Goal: Information Seeking & Learning: Find specific fact

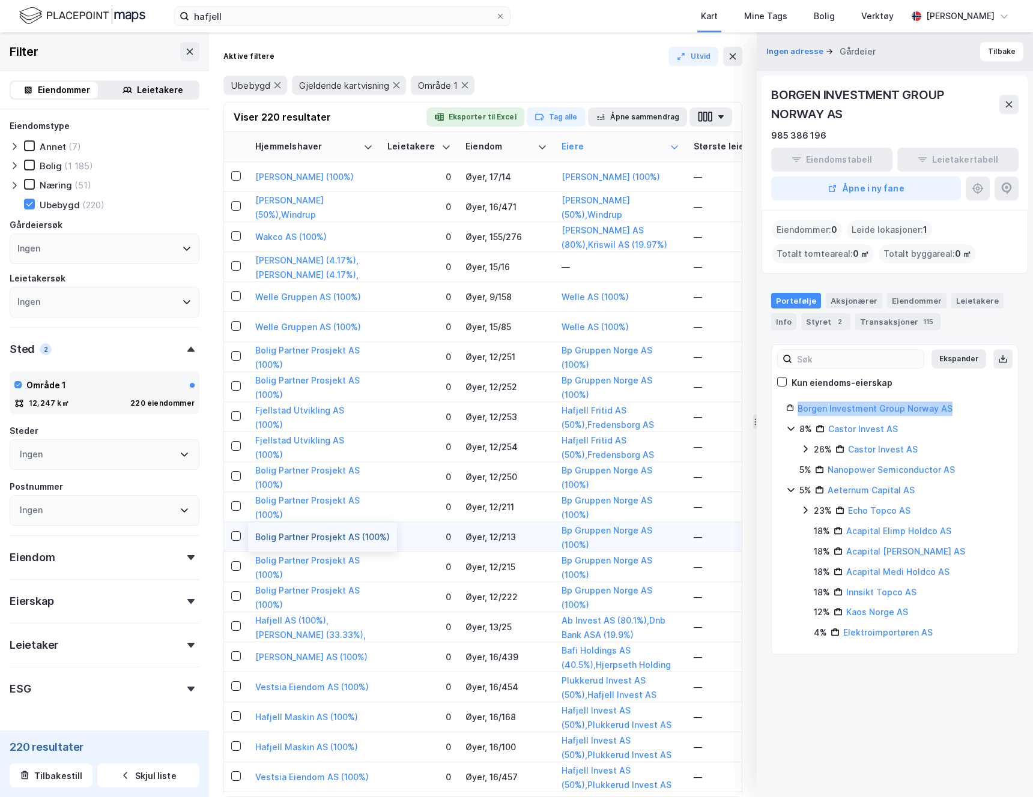
click at [0, 0] on button "Bolig Partner Prosjekt AS (100%)" at bounding box center [0, 0] width 0 height 0
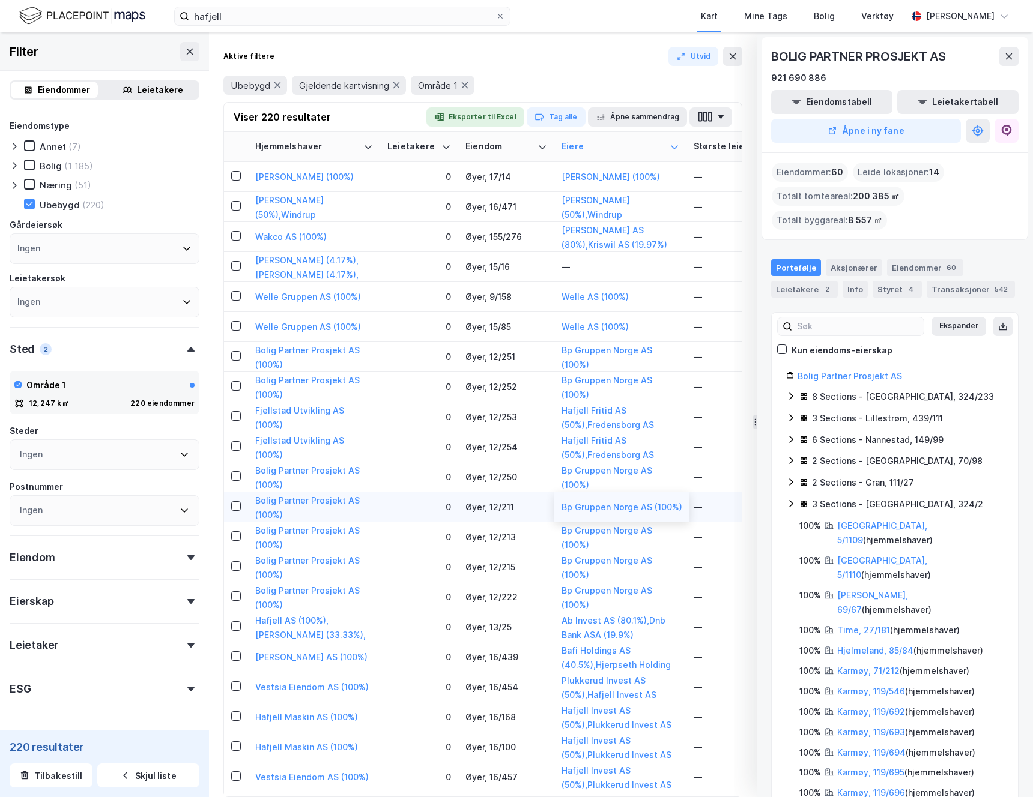
click at [593, 500] on div "Bp Gruppen Norge AS (100%)" at bounding box center [621, 507] width 121 height 14
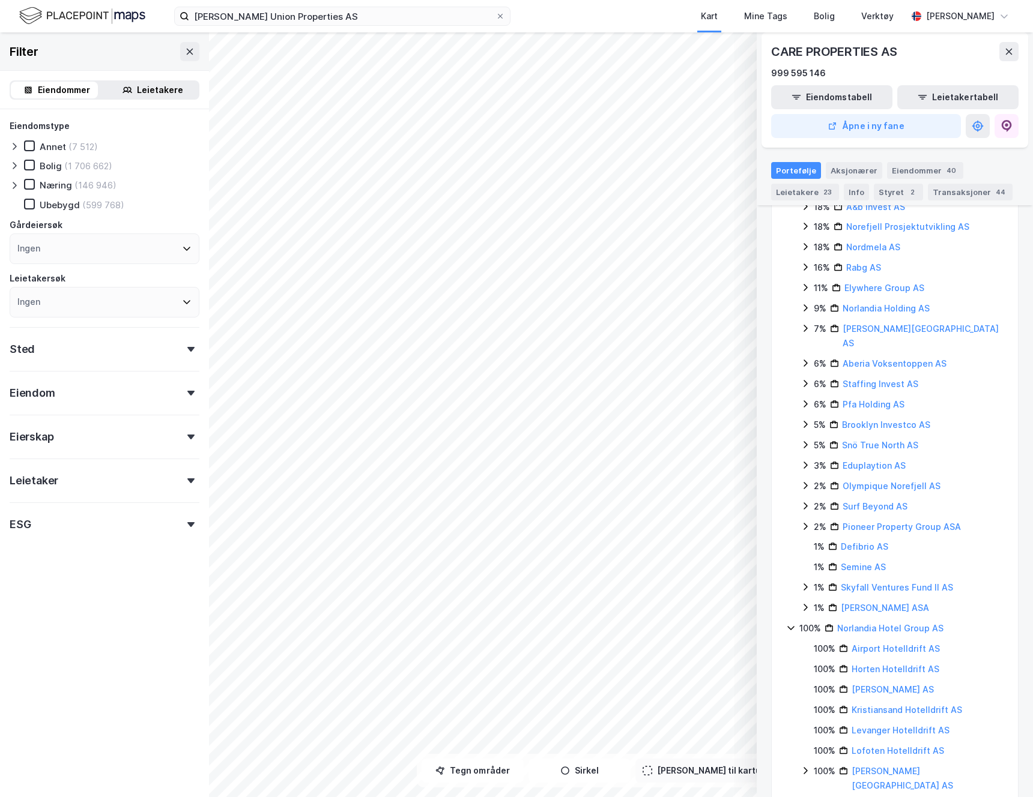
scroll to position [883, 0]
click at [502, 17] on icon at bounding box center [500, 16] width 7 height 7
click at [495, 17] on input "[PERSON_NAME] Union Properties AS" at bounding box center [342, 16] width 306 height 18
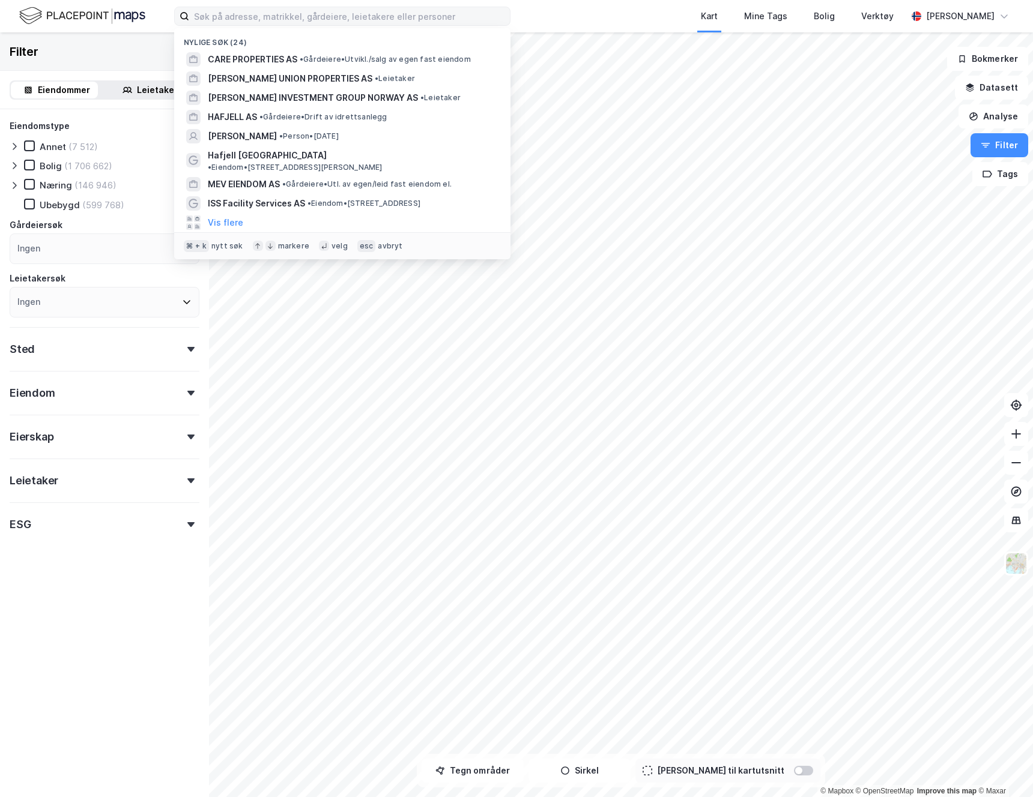
click at [166, 53] on div "Filter" at bounding box center [104, 51] width 209 height 38
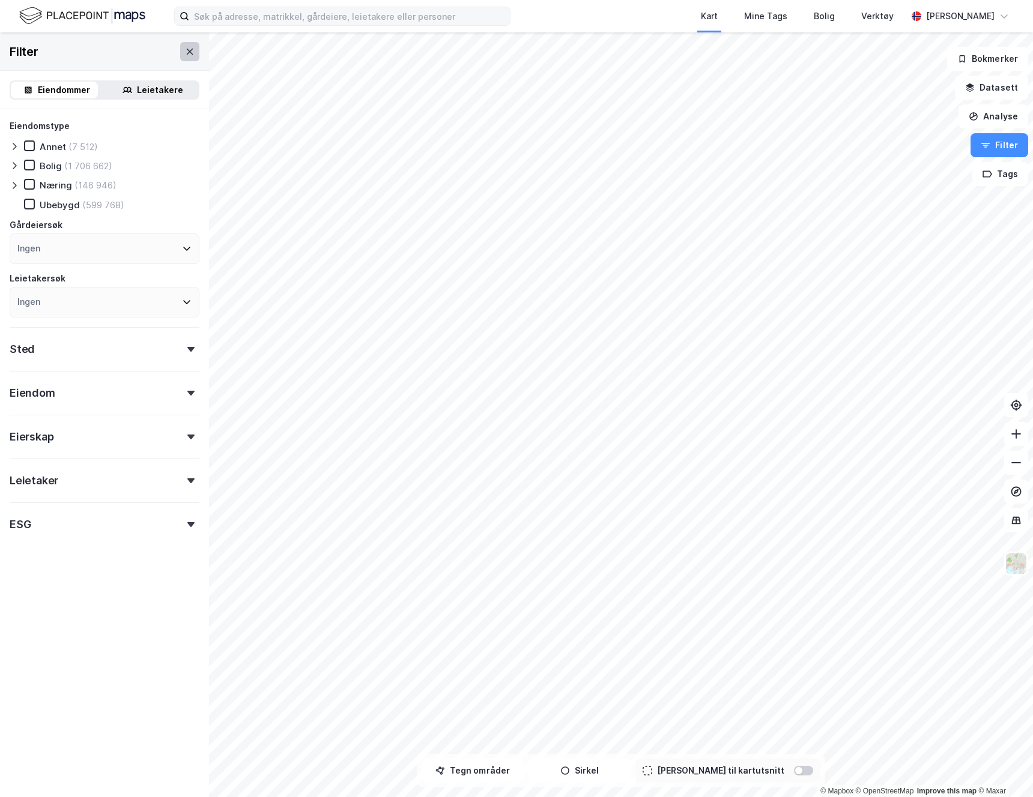
click at [185, 51] on icon at bounding box center [190, 52] width 10 height 10
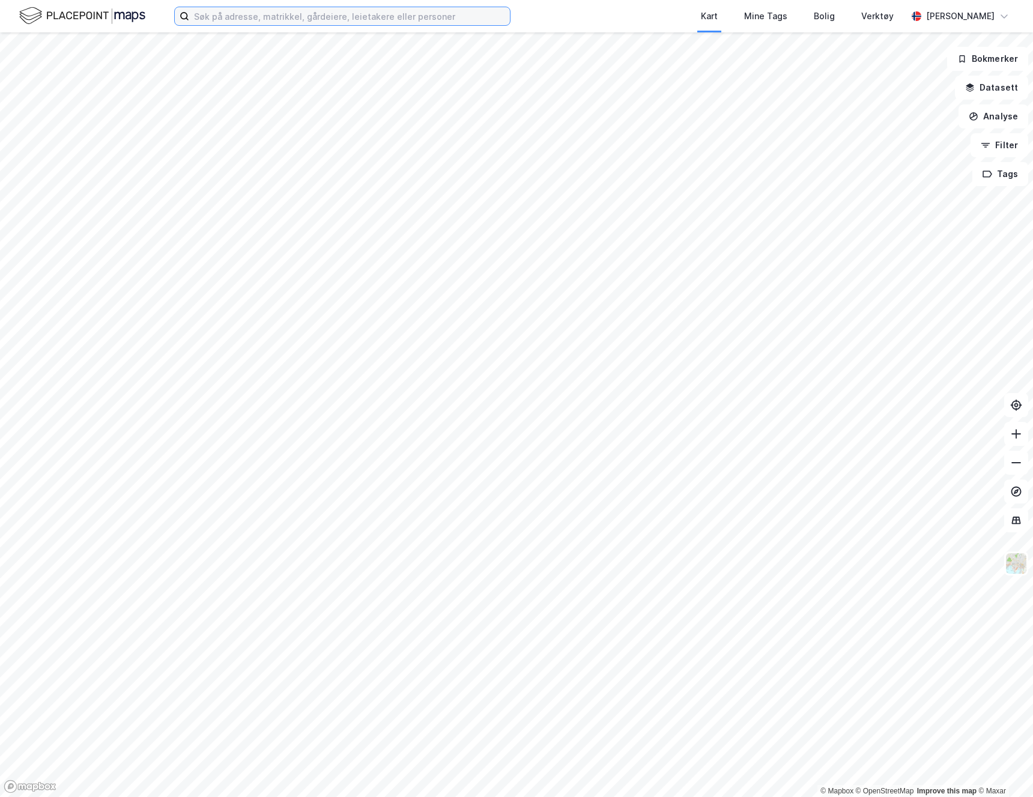
click at [328, 19] on input at bounding box center [349, 16] width 321 height 18
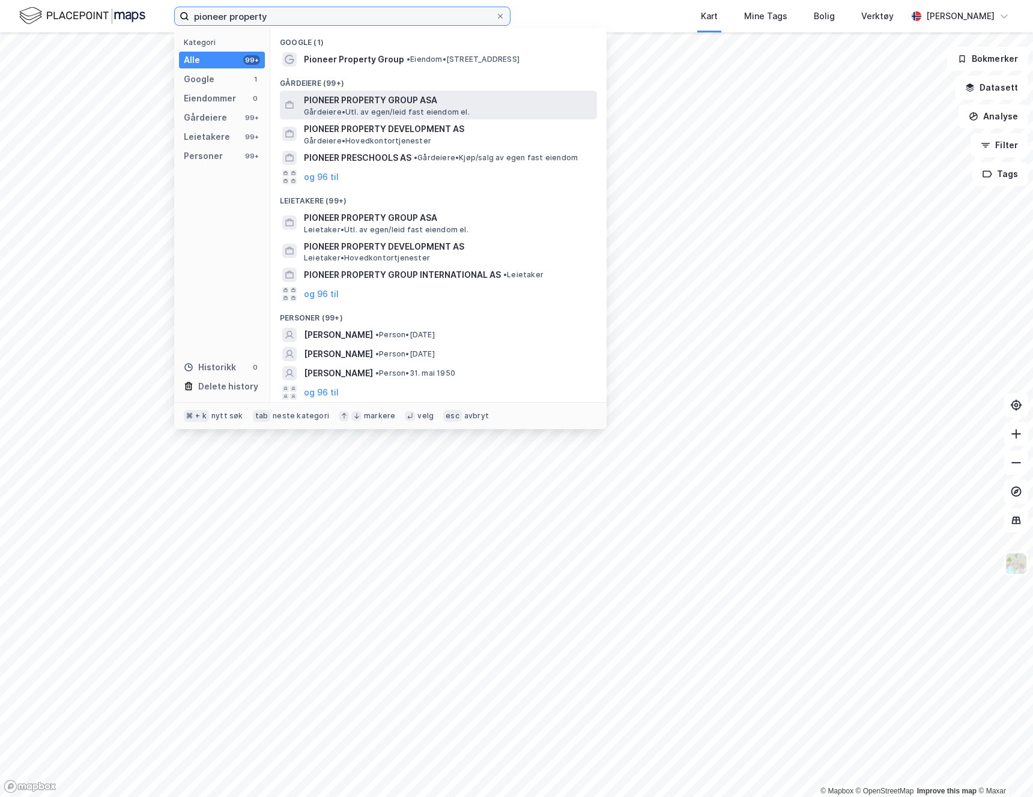
type input "pioneer property"
click at [402, 106] on span "PIONEER PROPERTY GROUP ASA" at bounding box center [448, 100] width 288 height 14
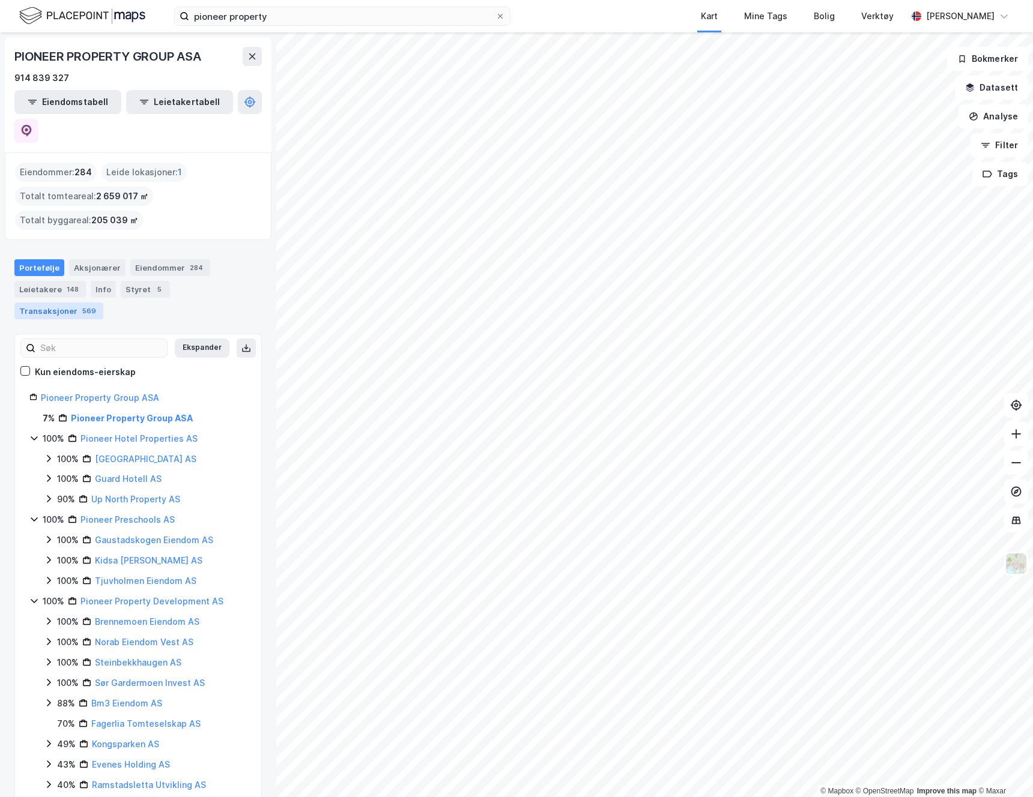
click at [103, 303] on div "Transaksjoner 569" at bounding box center [58, 311] width 89 height 17
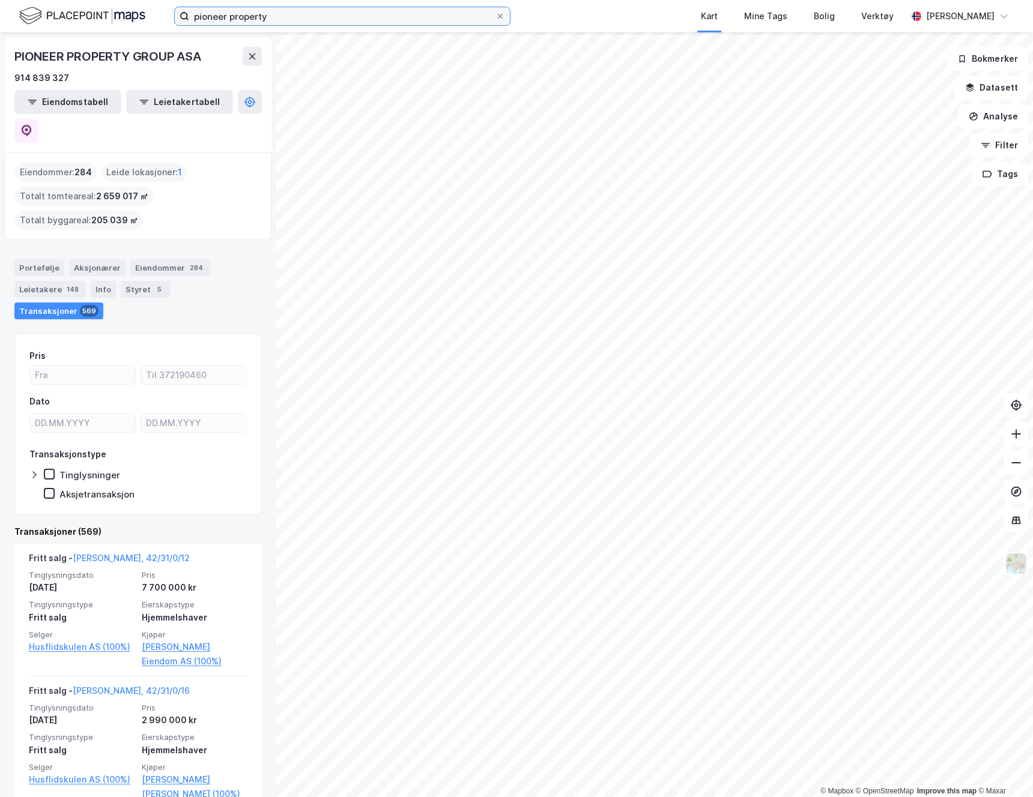
click at [296, 24] on input "pioneer property" at bounding box center [342, 16] width 306 height 18
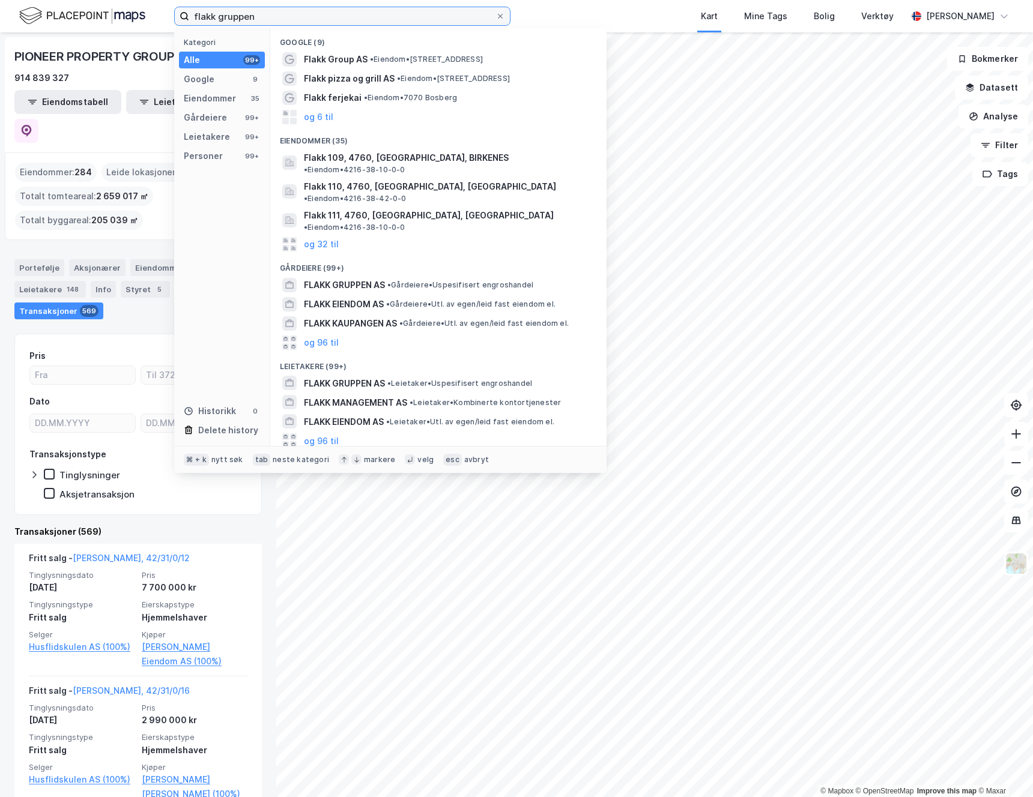
type input "flakk gruppen"
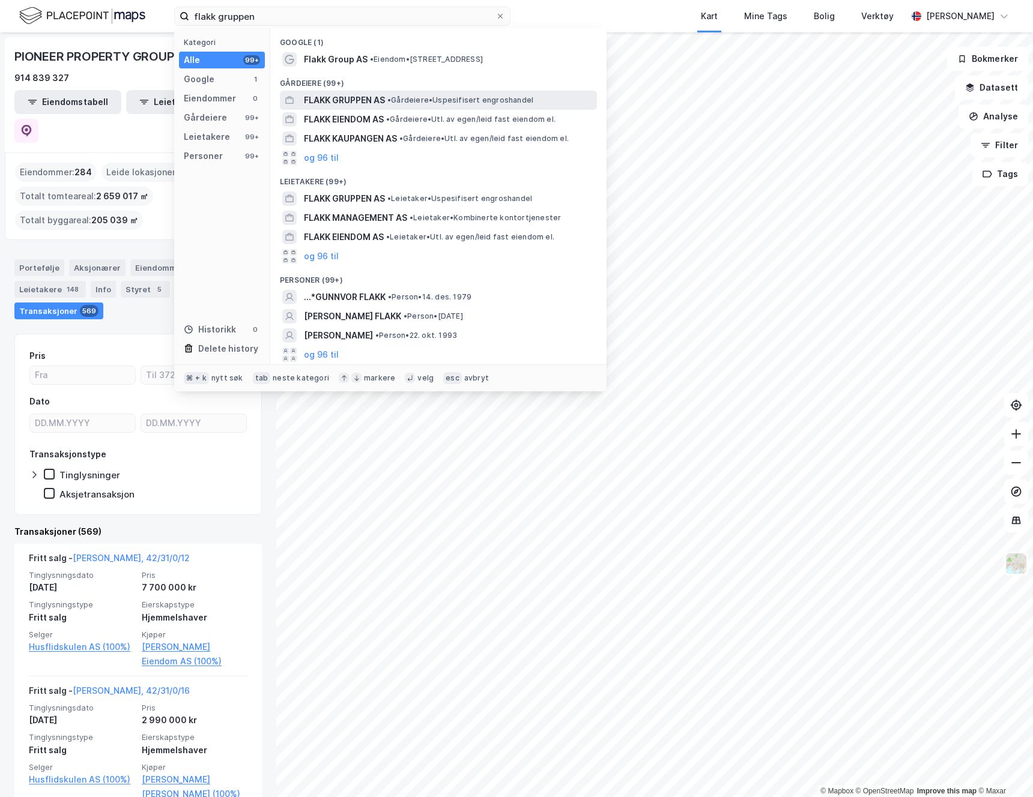
click at [354, 96] on span "FLAKK GRUPPEN AS" at bounding box center [344, 100] width 81 height 14
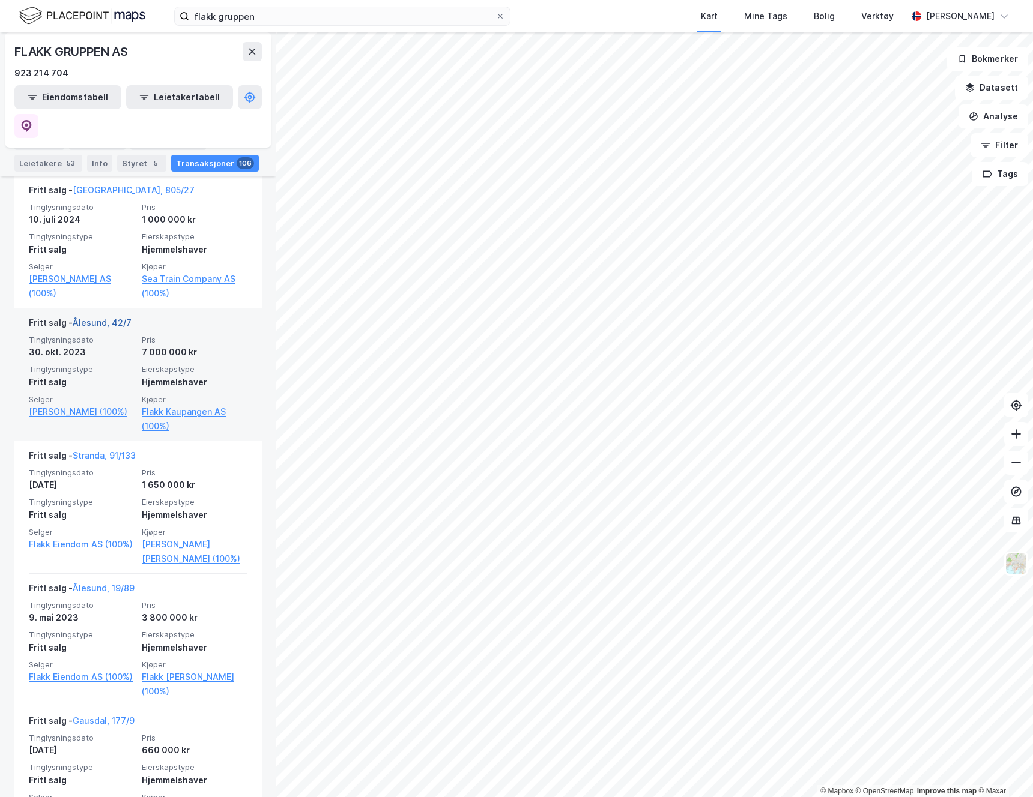
scroll to position [1140, 0]
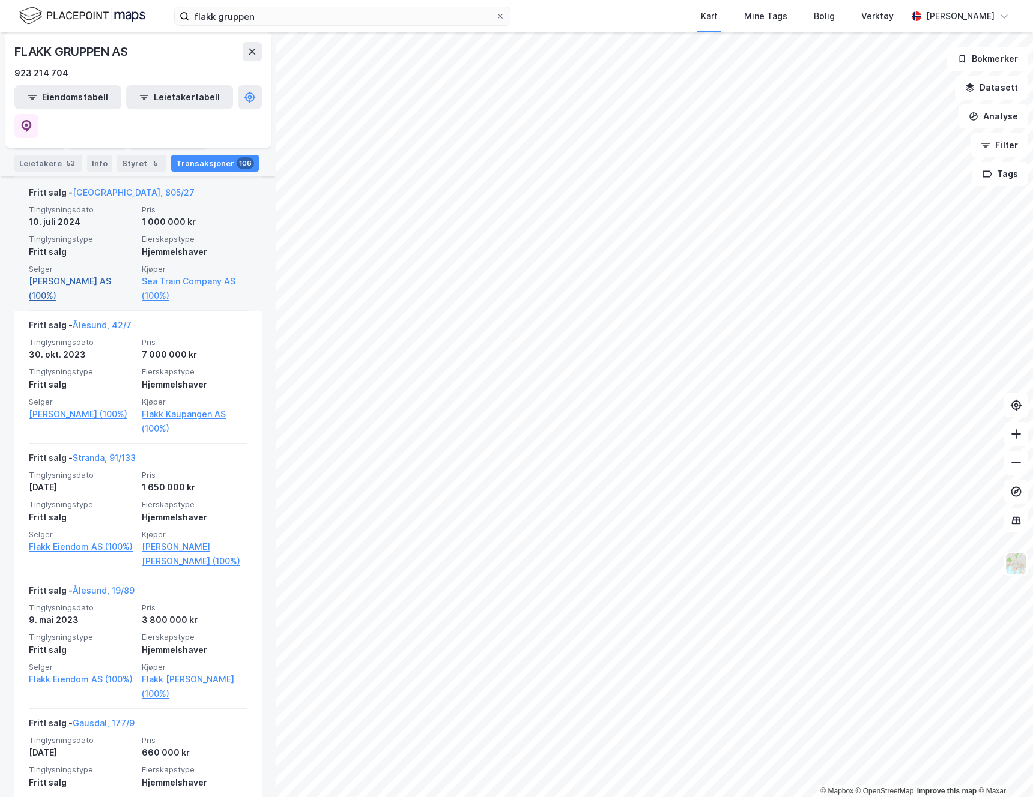
click at [77, 274] on link "[PERSON_NAME] AS (100%)" at bounding box center [82, 288] width 106 height 29
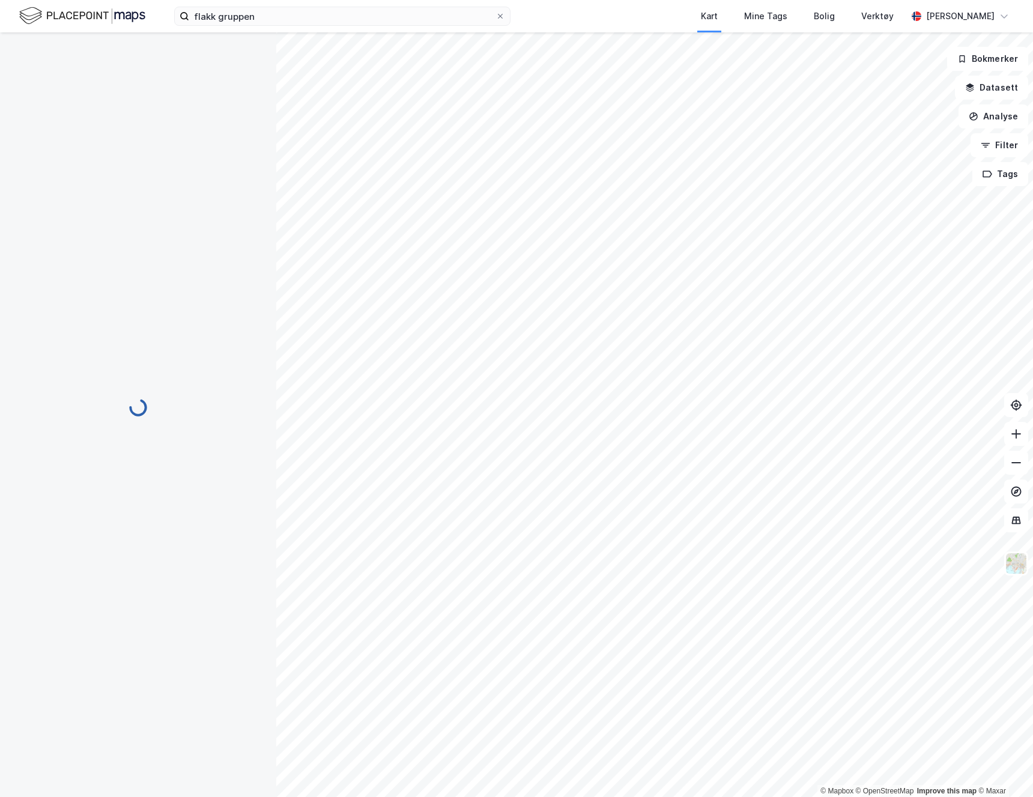
scroll to position [0, 0]
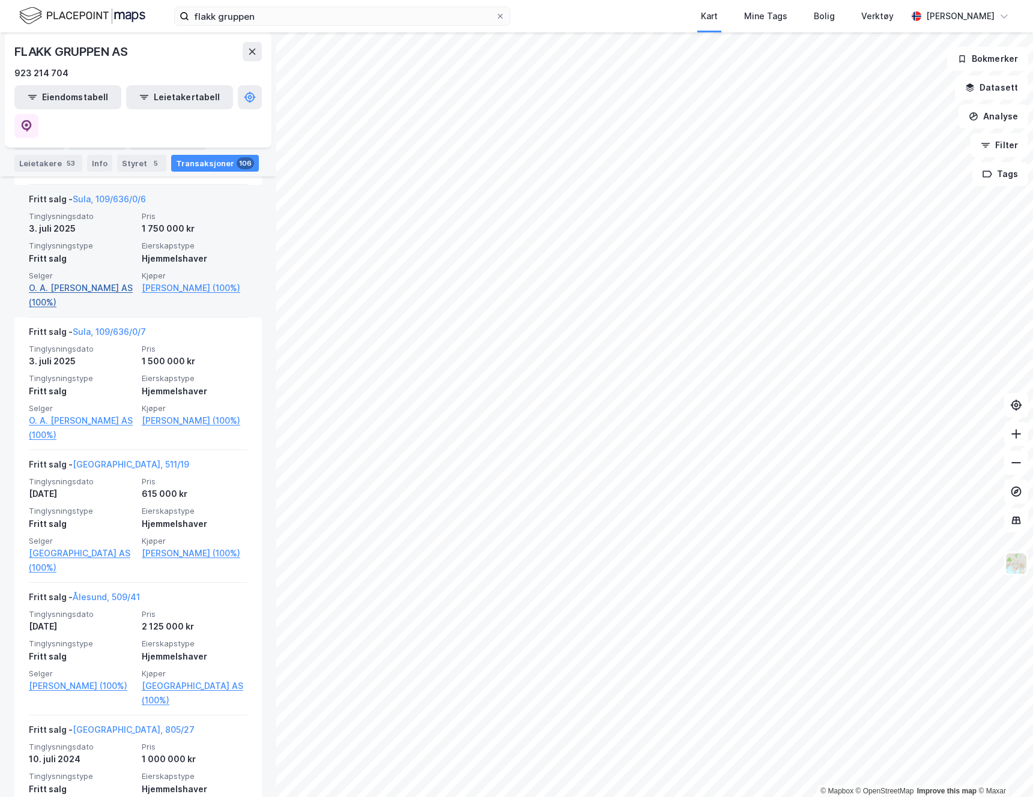
scroll to position [606, 0]
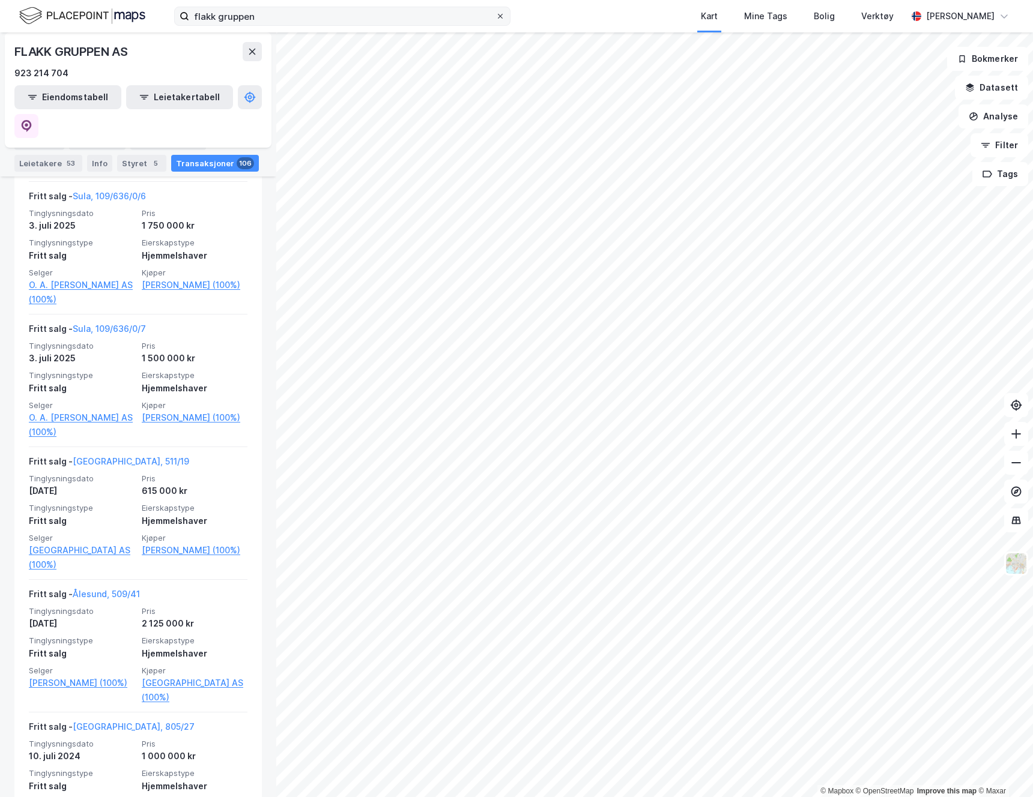
click at [500, 16] on icon at bounding box center [500, 16] width 5 height 5
click at [495, 16] on input "flakk gruppen" at bounding box center [342, 16] width 306 height 18
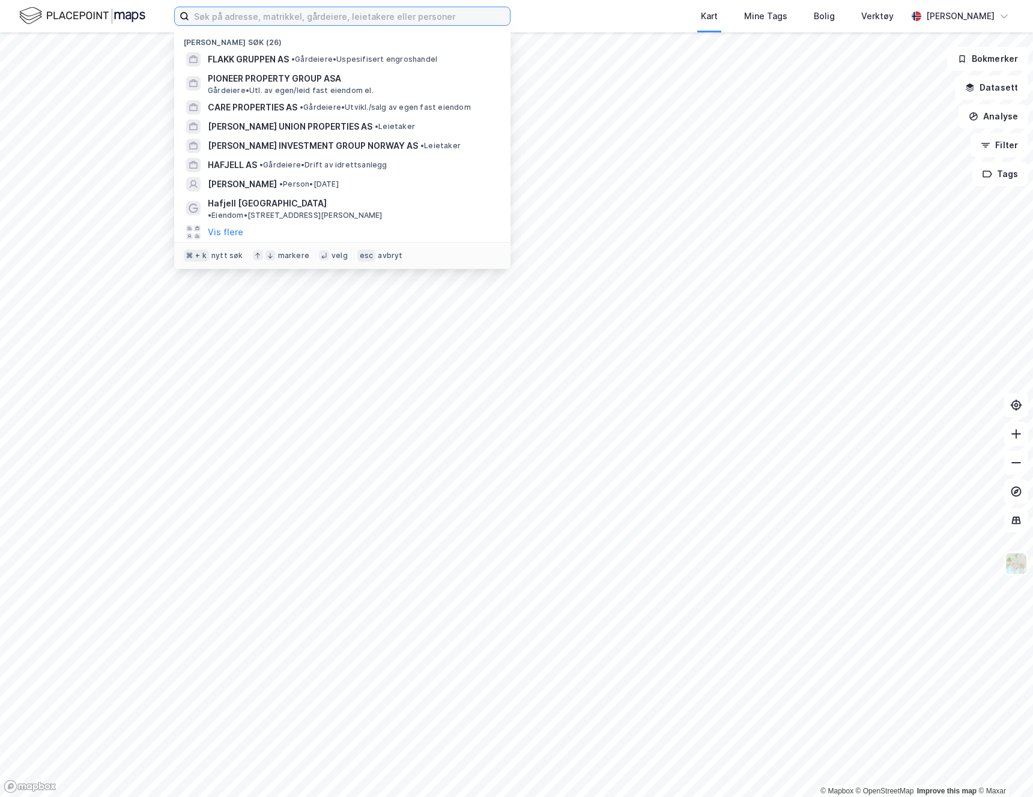
click at [422, 16] on input at bounding box center [349, 16] width 321 height 18
paste input "Songa Eiendom Holding AS"
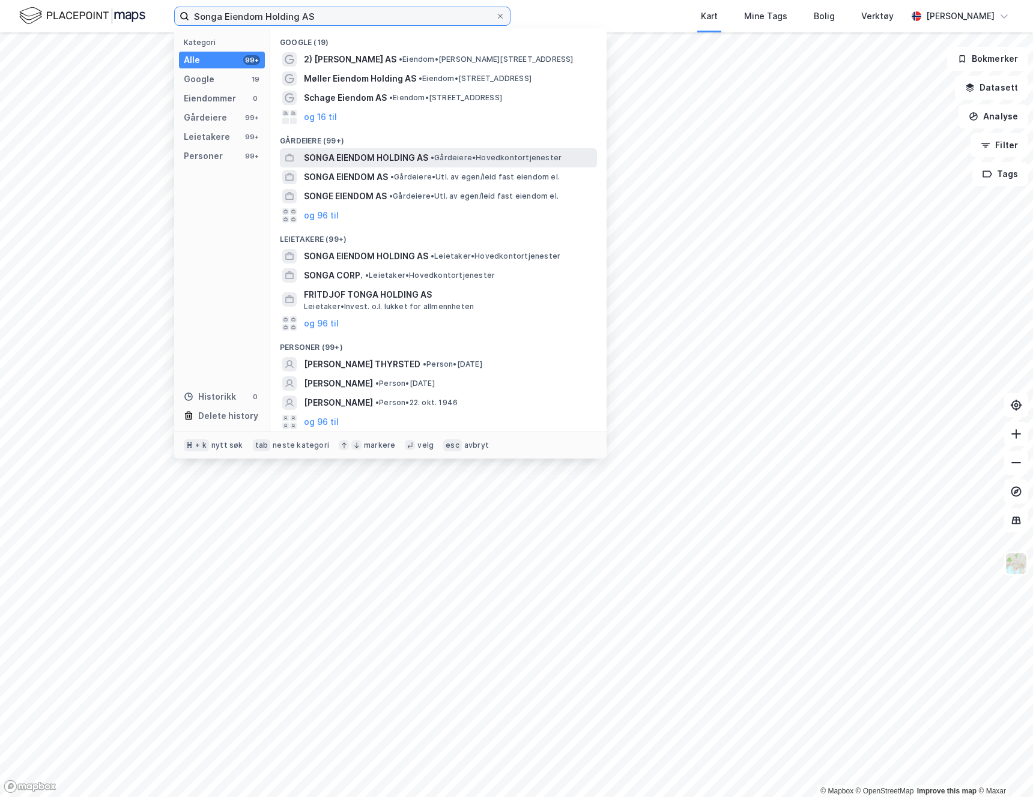
type input "Songa Eiendom Holding AS"
click at [360, 159] on span "SONGA EIENDOM HOLDING AS" at bounding box center [366, 158] width 124 height 14
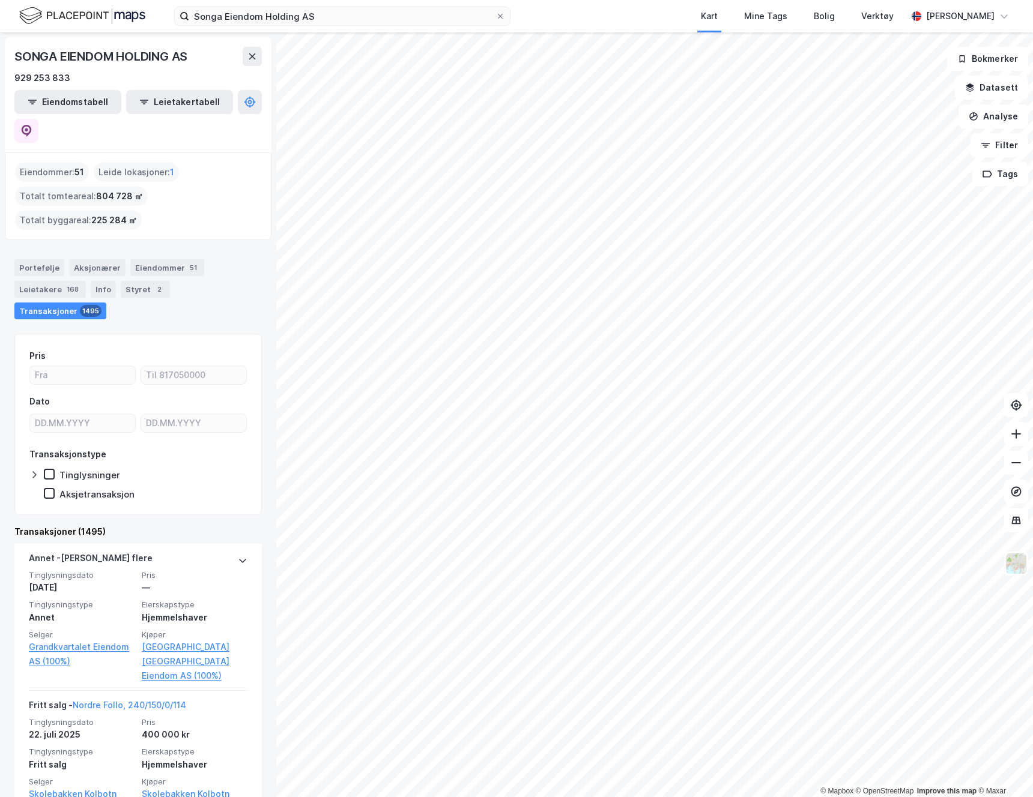
click at [62, 163] on div "Eiendommer : 51" at bounding box center [52, 172] width 74 height 19
click at [61, 95] on button "Eiendomstabell" at bounding box center [67, 102] width 107 height 24
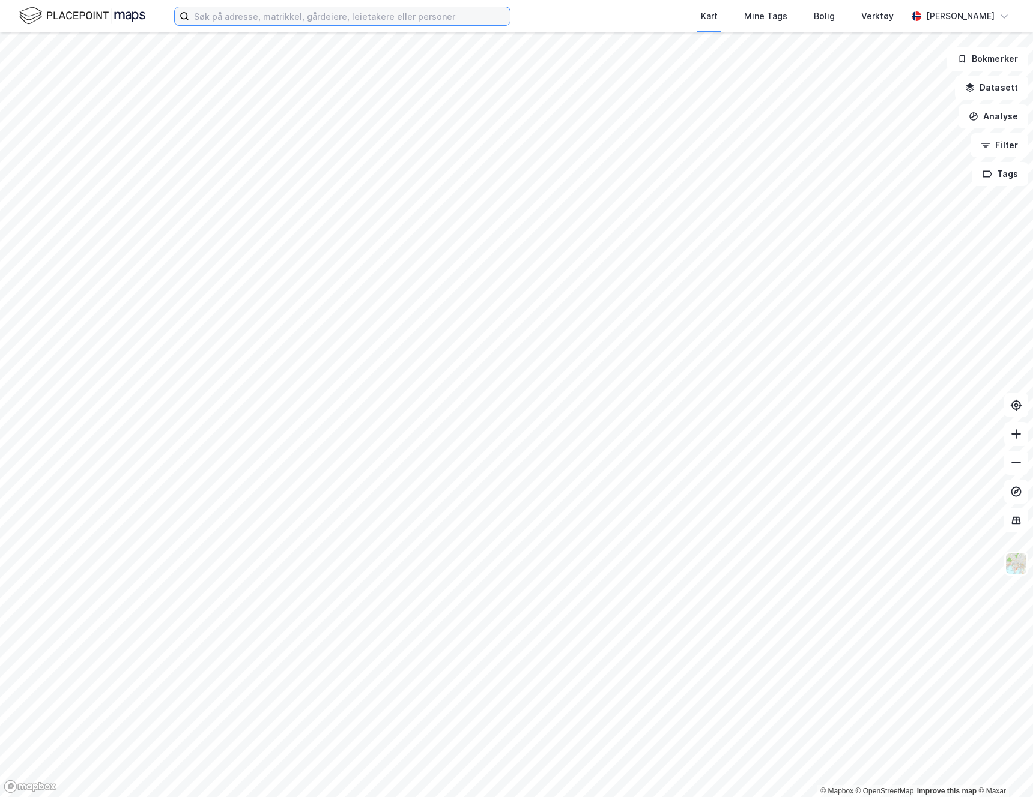
click at [283, 16] on input at bounding box center [349, 16] width 321 height 18
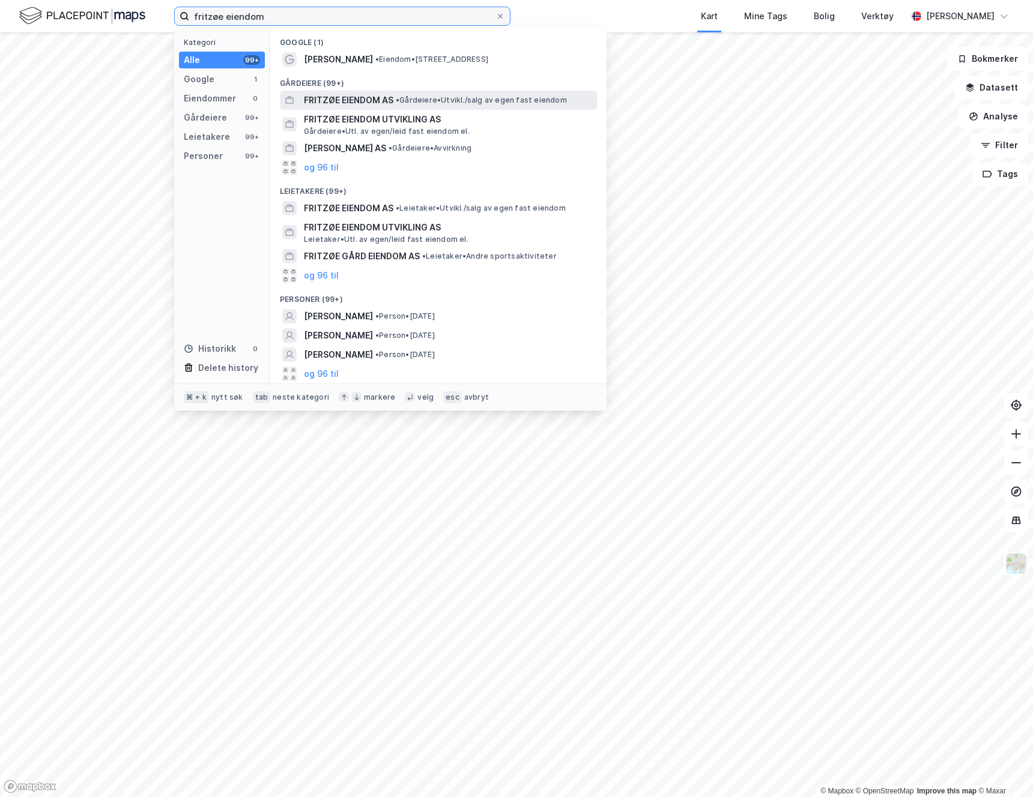
type input "fritzøe eiendom"
click at [370, 102] on span "FRITZØE EIENDOM AS" at bounding box center [348, 100] width 89 height 14
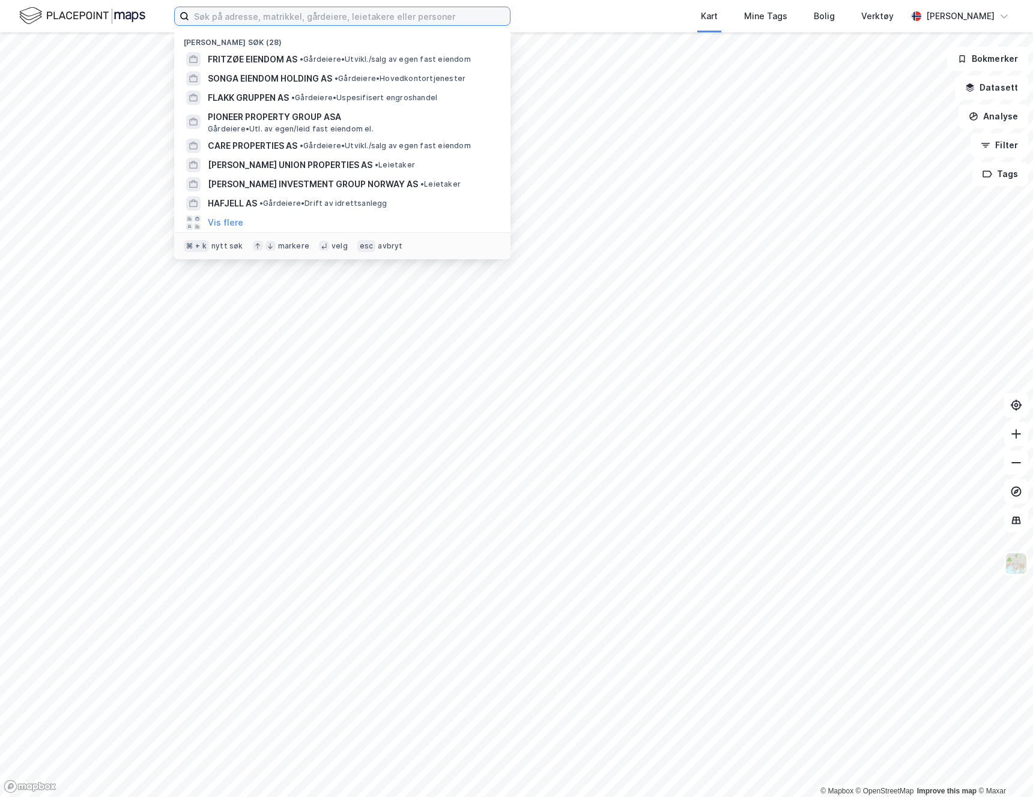
click at [286, 17] on input at bounding box center [349, 16] width 321 height 18
click at [276, 56] on span "FRITZØE EIENDOM AS" at bounding box center [252, 59] width 89 height 14
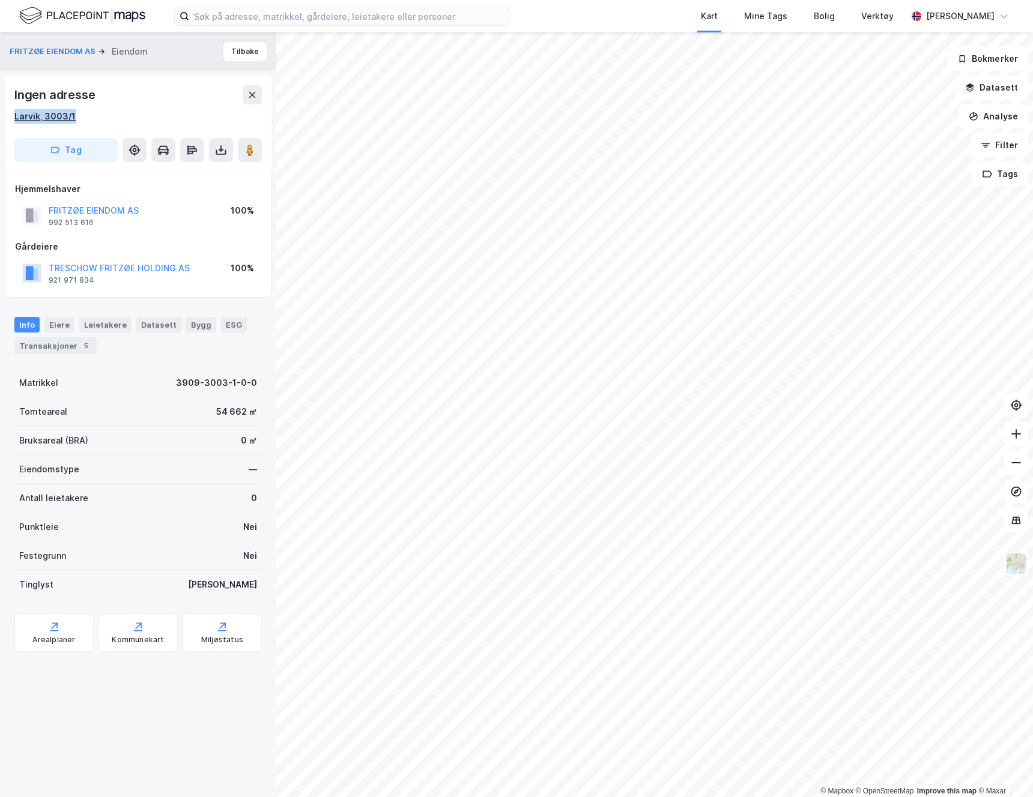
drag, startPoint x: 80, startPoint y: 117, endPoint x: 15, endPoint y: 119, distance: 65.5
click at [15, 119] on div "Larvik, 3003/1" at bounding box center [137, 116] width 247 height 14
copy div "Larvik, 3003/1"
click at [55, 47] on button "FRITZØE EIENDOM AS" at bounding box center [54, 52] width 88 height 12
drag, startPoint x: 88, startPoint y: 113, endPoint x: 16, endPoint y: 115, distance: 72.7
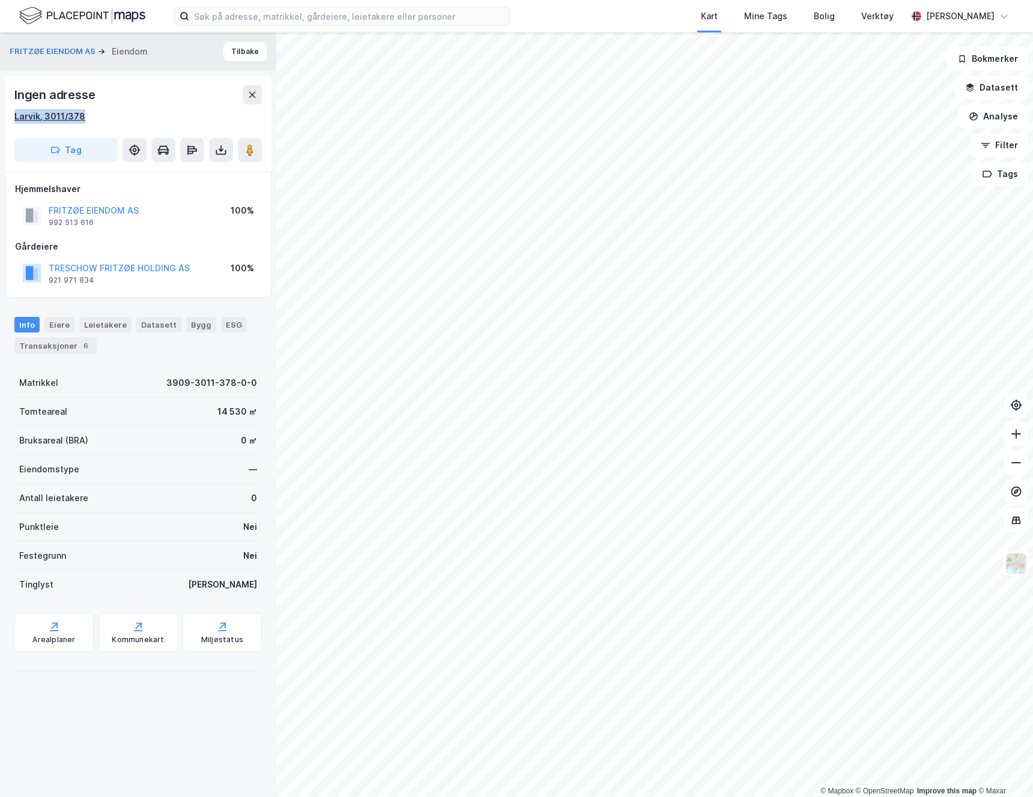
click at [16, 115] on div "Larvik, 3011/378" at bounding box center [137, 116] width 247 height 14
copy div "Larvik, 3011/378"
